Goal: Answer question/provide support

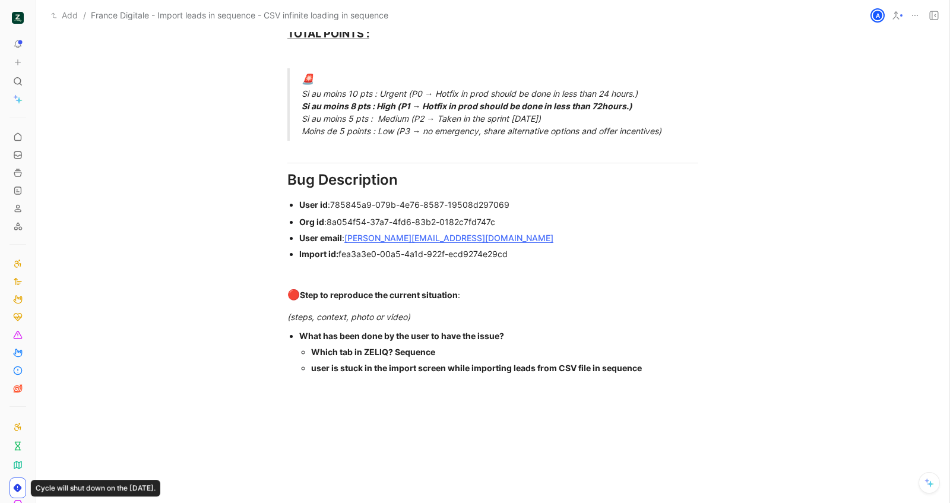
scroll to position [760, 0]
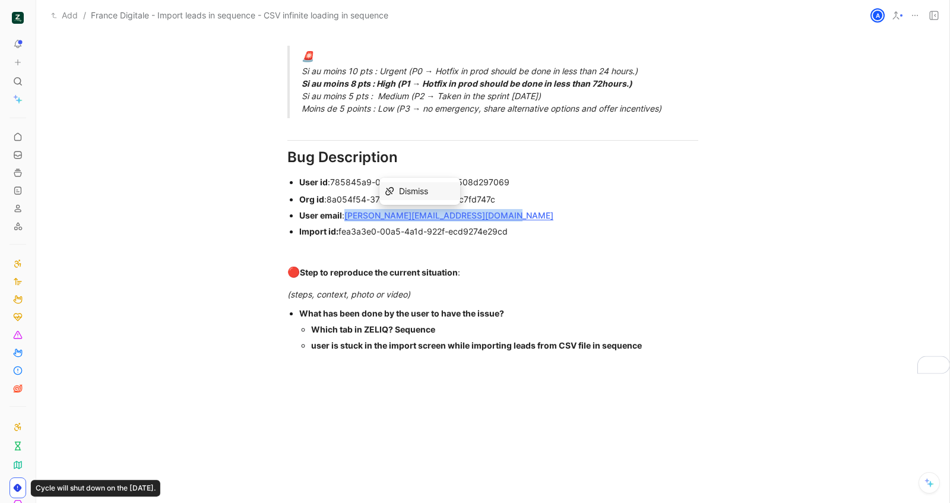
drag, startPoint x: 499, startPoint y: 214, endPoint x: 347, endPoint y: 214, distance: 151.4
click at [347, 214] on div "User email : clement.garrigue@francedigitale.org" at bounding box center [498, 215] width 399 height 12
copy link "[PERSON_NAME][EMAIL_ADDRESS][DOMAIN_NAME]"
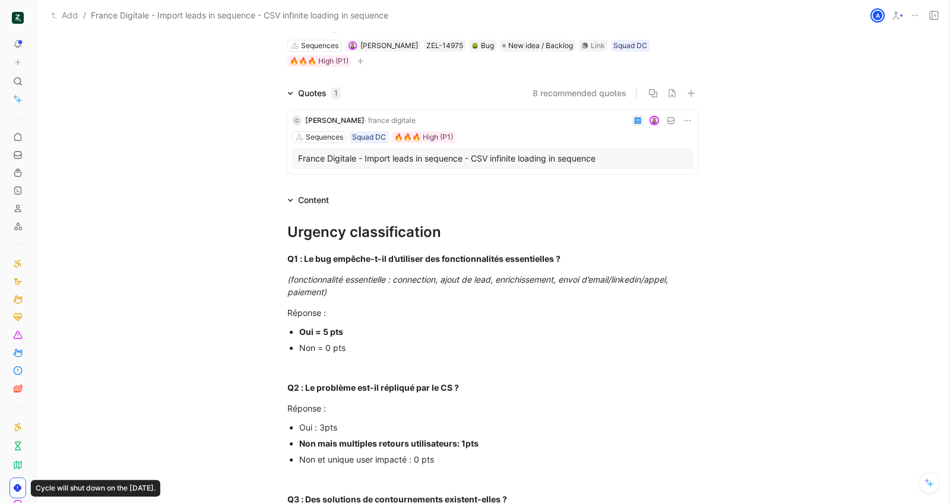
scroll to position [0, 0]
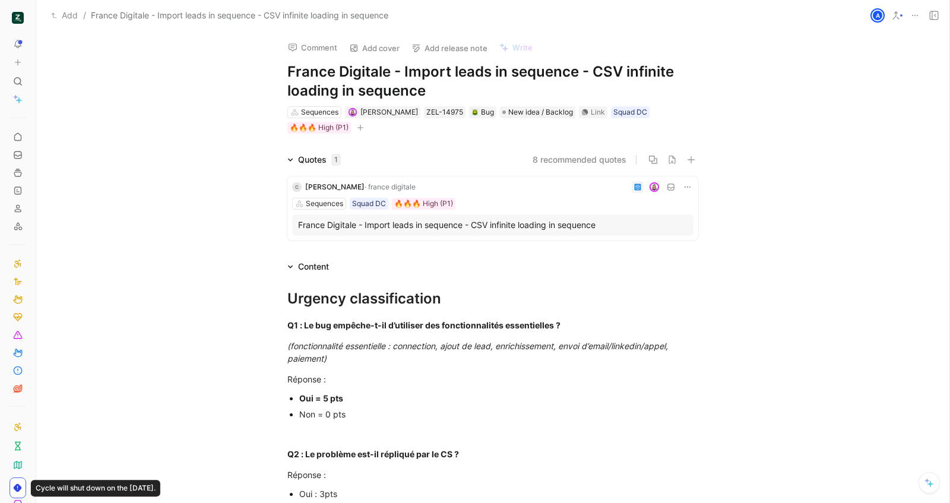
click at [635, 185] on use at bounding box center [638, 187] width 7 height 7
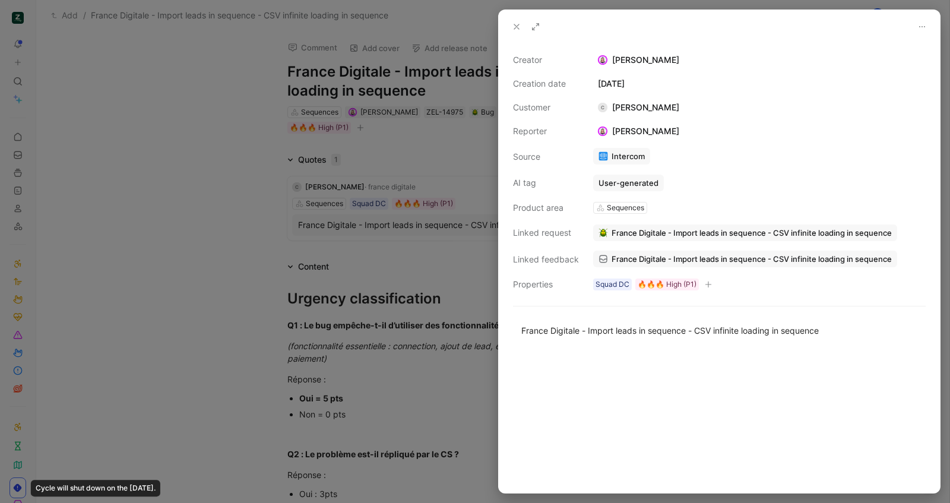
click at [619, 154] on link "Intercom" at bounding box center [621, 156] width 57 height 17
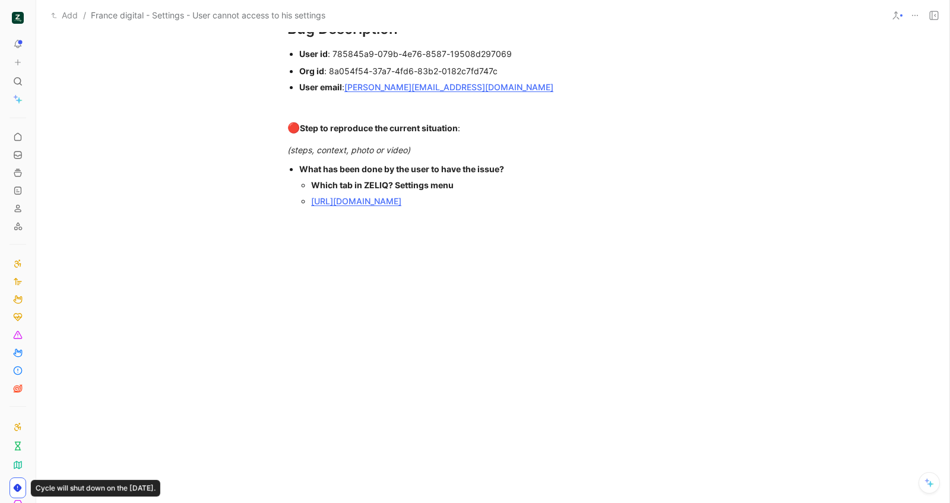
scroll to position [813, 0]
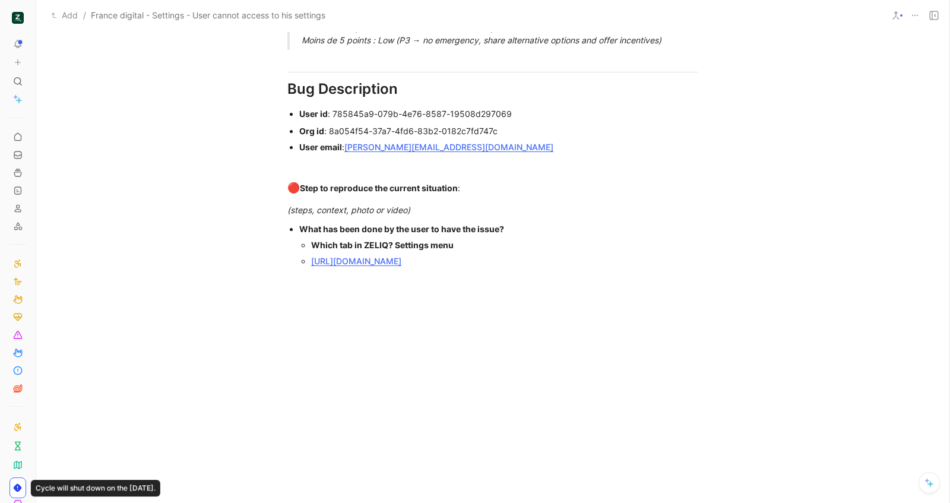
click at [666, 261] on div "[URL][DOMAIN_NAME]" at bounding box center [504, 261] width 387 height 12
paste div "To enrich screen reader interactions, please activate Accessibility in Grammarl…"
click at [290, 299] on div "Pour info, je lui ai dit d'essayer via navigation privée et cela a fonctionné p…" at bounding box center [492, 306] width 411 height 25
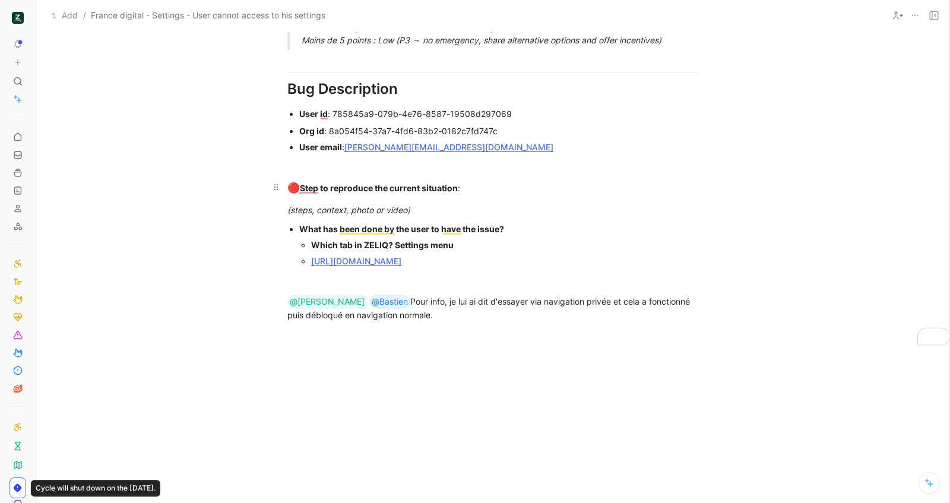
scroll to position [0, 0]
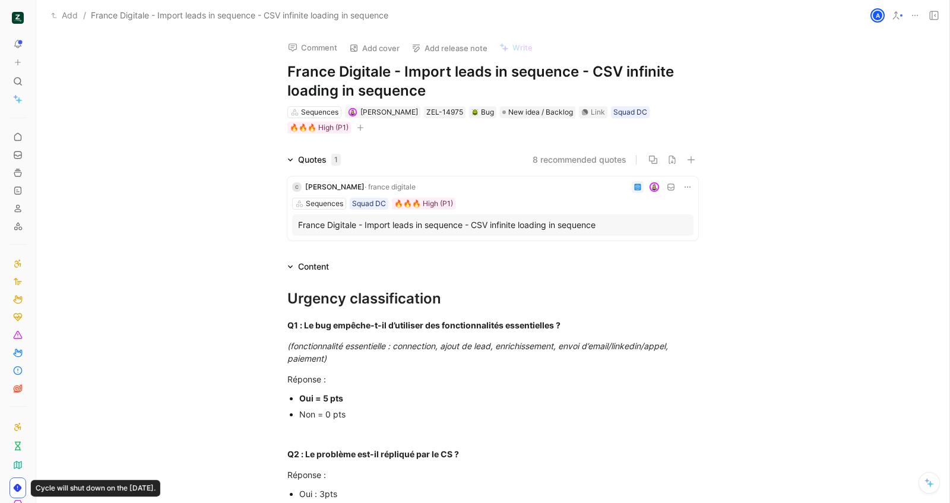
click at [639, 185] on use at bounding box center [638, 187] width 7 height 7
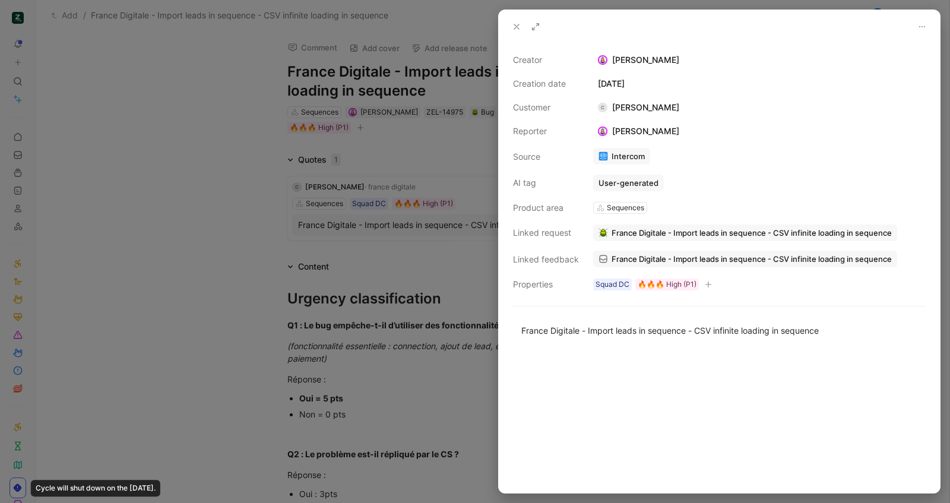
click at [626, 157] on link "Intercom" at bounding box center [621, 156] width 57 height 17
click at [515, 27] on use at bounding box center [516, 26] width 5 height 5
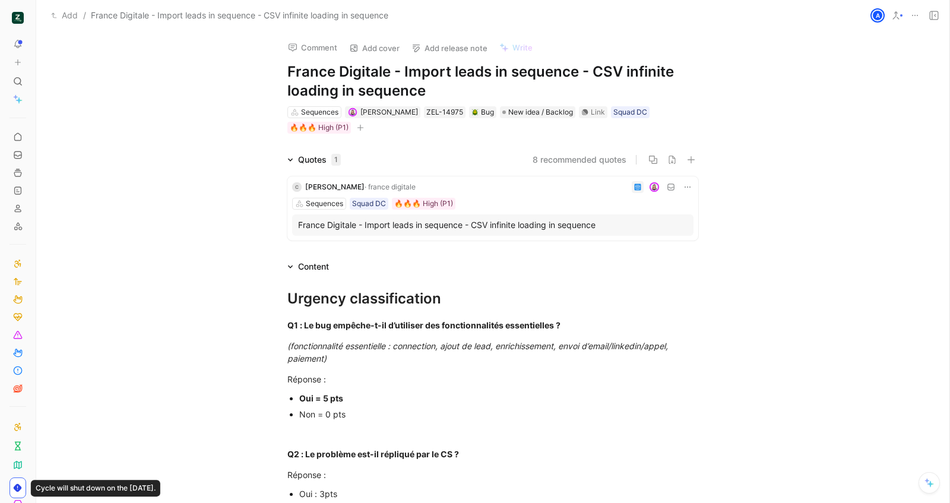
scroll to position [18, 0]
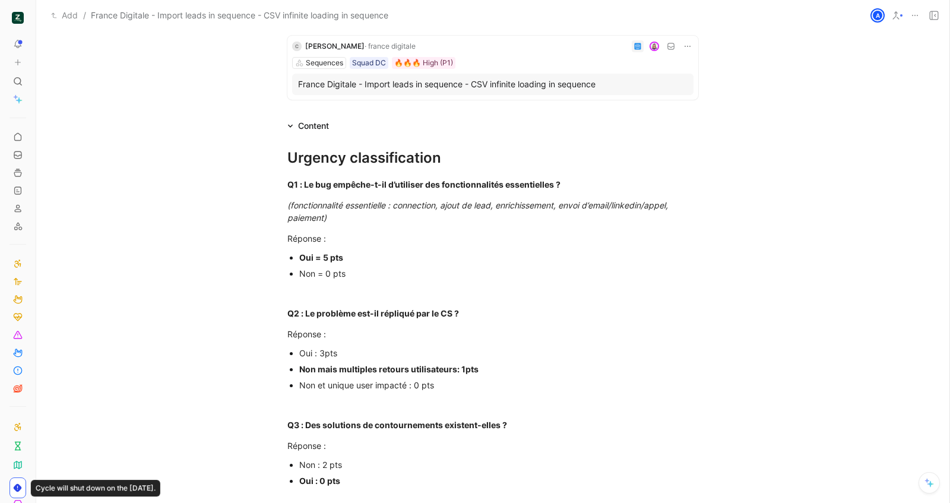
scroll to position [904, 0]
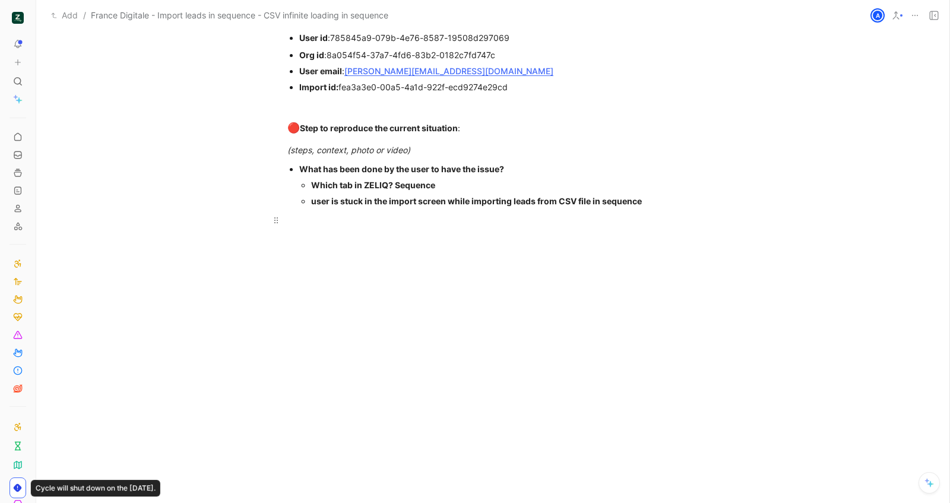
click at [520, 220] on div at bounding box center [492, 220] width 411 height 12
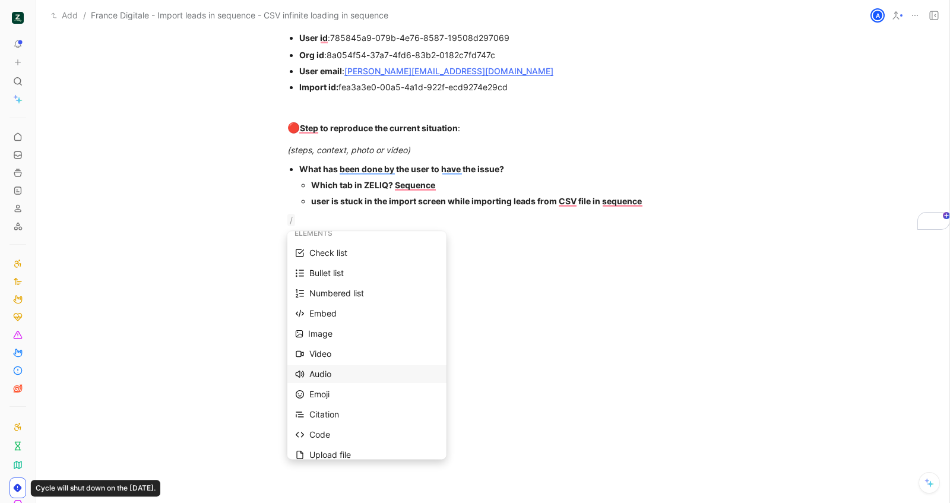
scroll to position [106, 0]
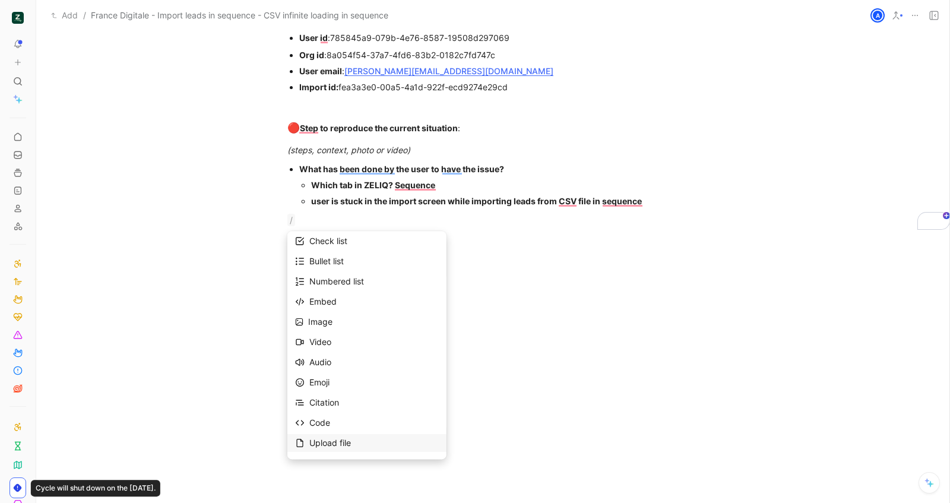
click at [363, 438] on div "Upload file" at bounding box center [373, 443] width 129 height 14
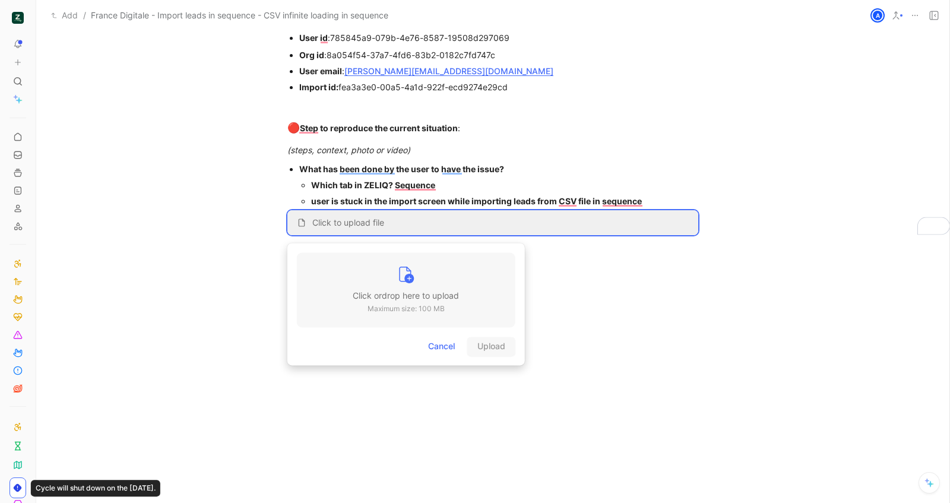
click at [416, 288] on div at bounding box center [406, 277] width 106 height 24
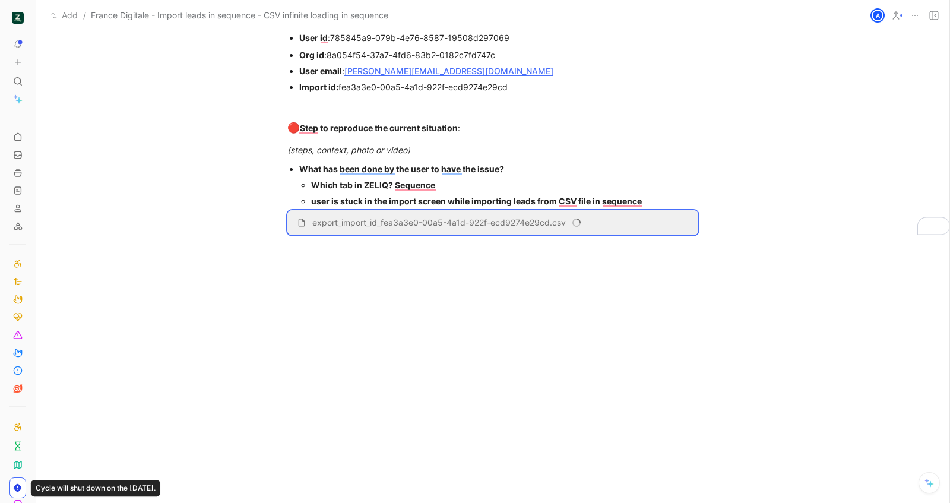
click at [539, 277] on div at bounding box center [492, 320] width 913 height 151
